Goal: Complete application form

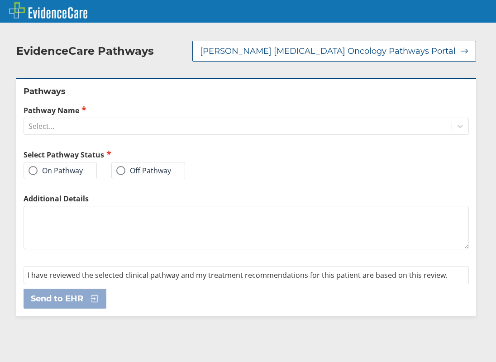
click at [73, 170] on label "On Pathway" at bounding box center [55, 170] width 54 height 9
click at [0, 0] on input "On Pathway" at bounding box center [0, 0] width 0 height 0
click at [66, 122] on div "Select..." at bounding box center [237, 125] width 427 height 15
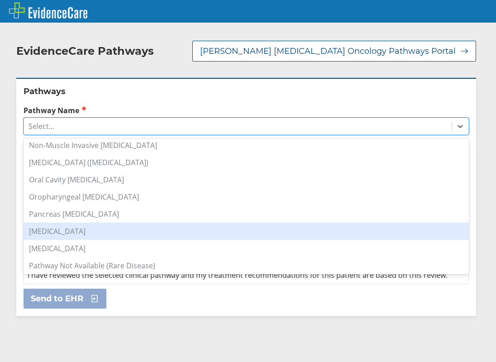
scroll to position [633, 0]
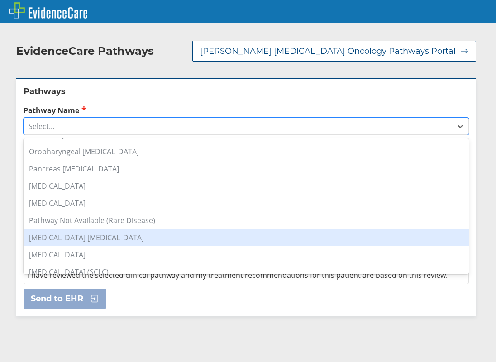
click at [105, 235] on div "[MEDICAL_DATA] [MEDICAL_DATA]" at bounding box center [246, 237] width 445 height 17
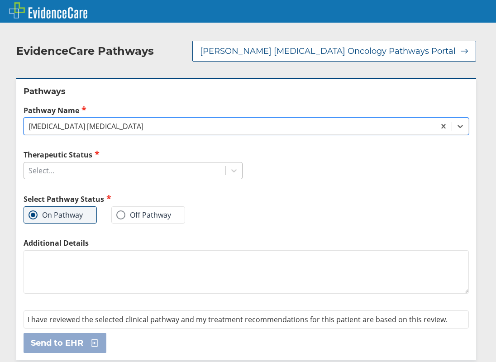
click at [61, 168] on div "Select..." at bounding box center [124, 170] width 201 height 15
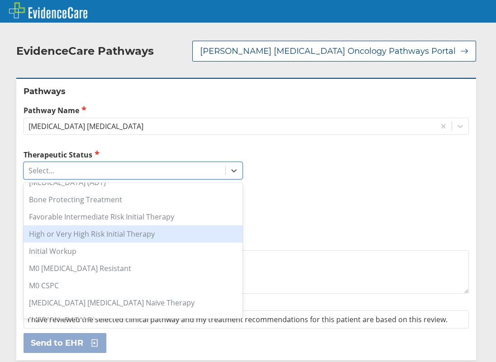
scroll to position [90, 0]
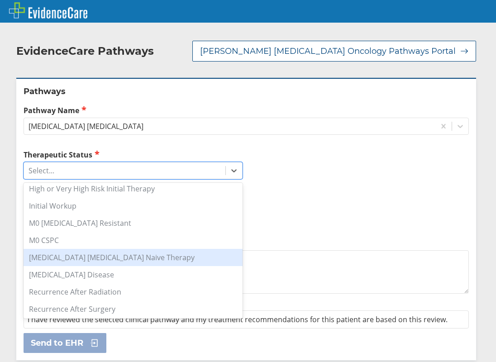
click at [92, 262] on div "[MEDICAL_DATA] [MEDICAL_DATA] Naive Therapy" at bounding box center [133, 257] width 219 height 17
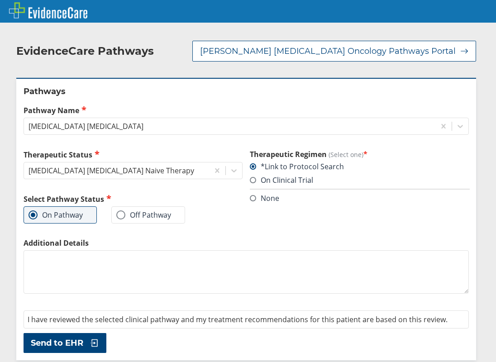
click at [79, 265] on textarea "Additional Details" at bounding box center [246, 271] width 445 height 43
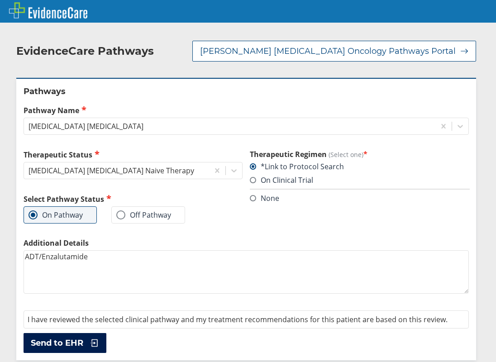
type textarea "ADT/Enzalutamide"
click at [75, 337] on button "Send to EHR" at bounding box center [65, 343] width 83 height 20
